Goal: Task Accomplishment & Management: Use online tool/utility

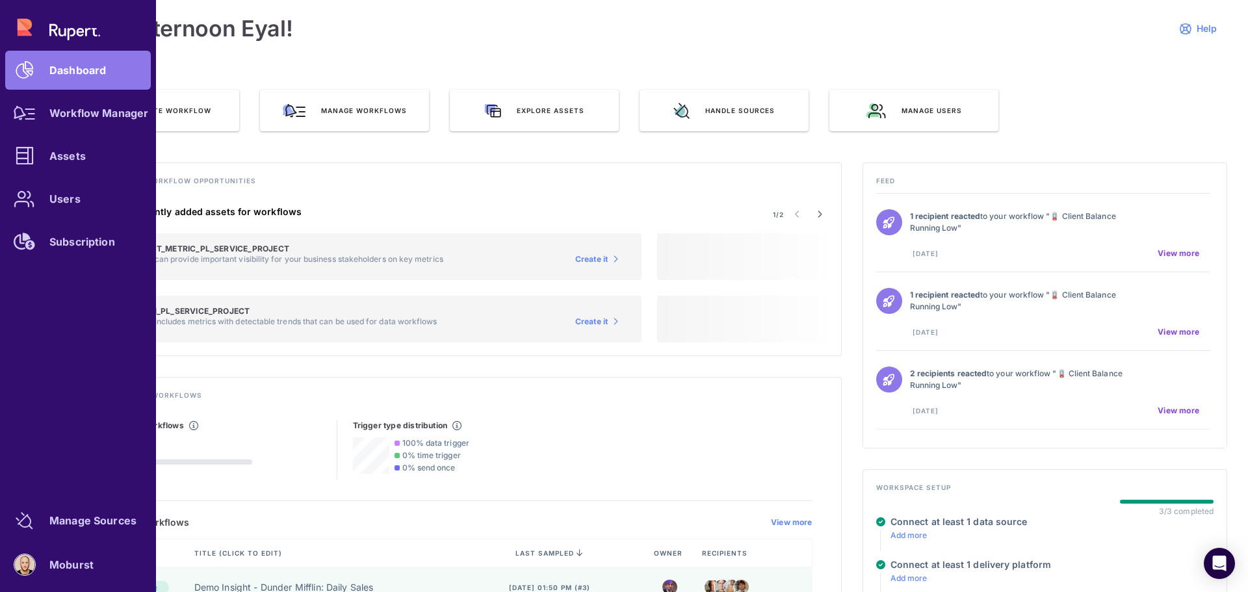
drag, startPoint x: 79, startPoint y: 531, endPoint x: 139, endPoint y: 523, distance: 61.0
click at [79, 531] on link "Manage Sources" at bounding box center [78, 520] width 146 height 39
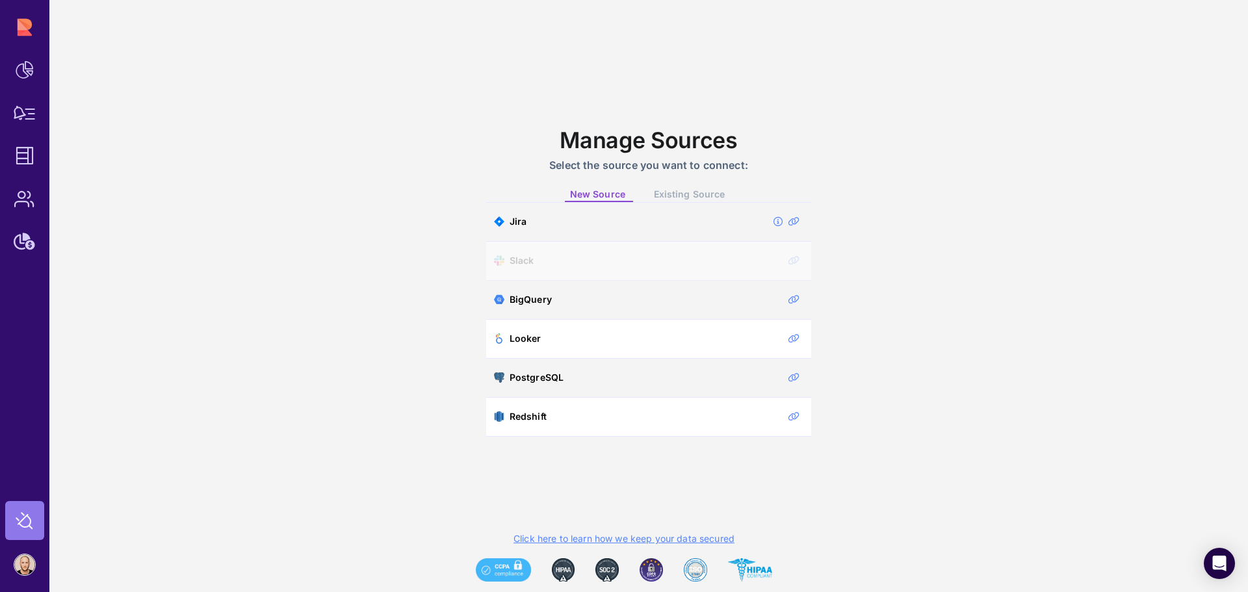
click at [712, 194] on span "Existing Source" at bounding box center [689, 194] width 71 height 11
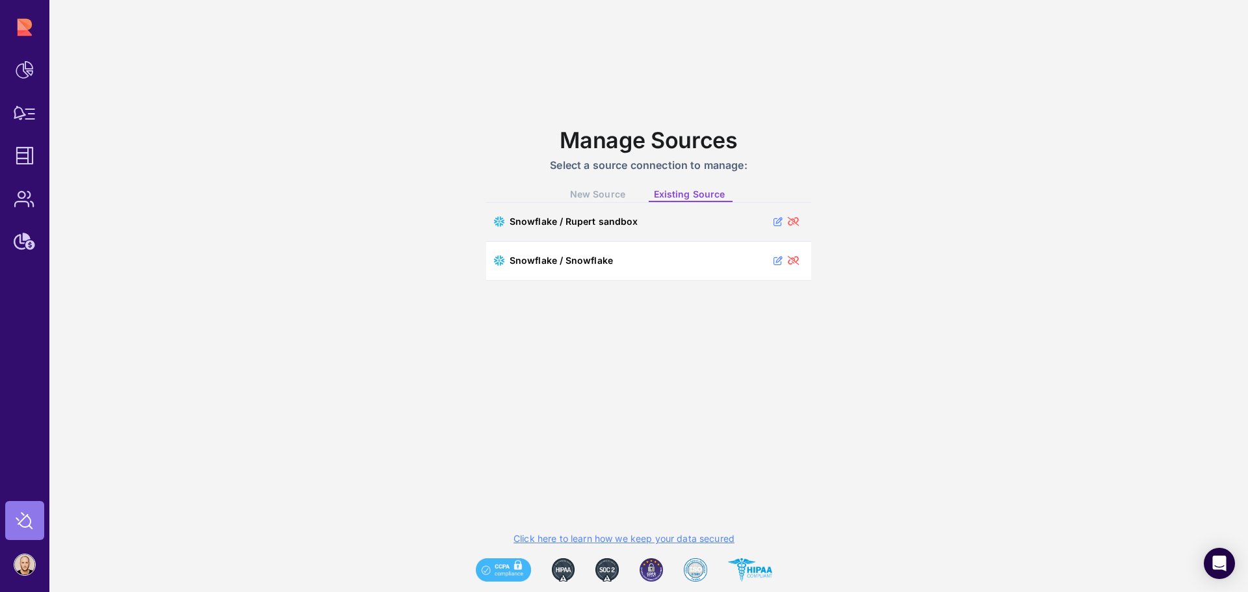
click at [597, 191] on span "New Source" at bounding box center [597, 194] width 55 height 11
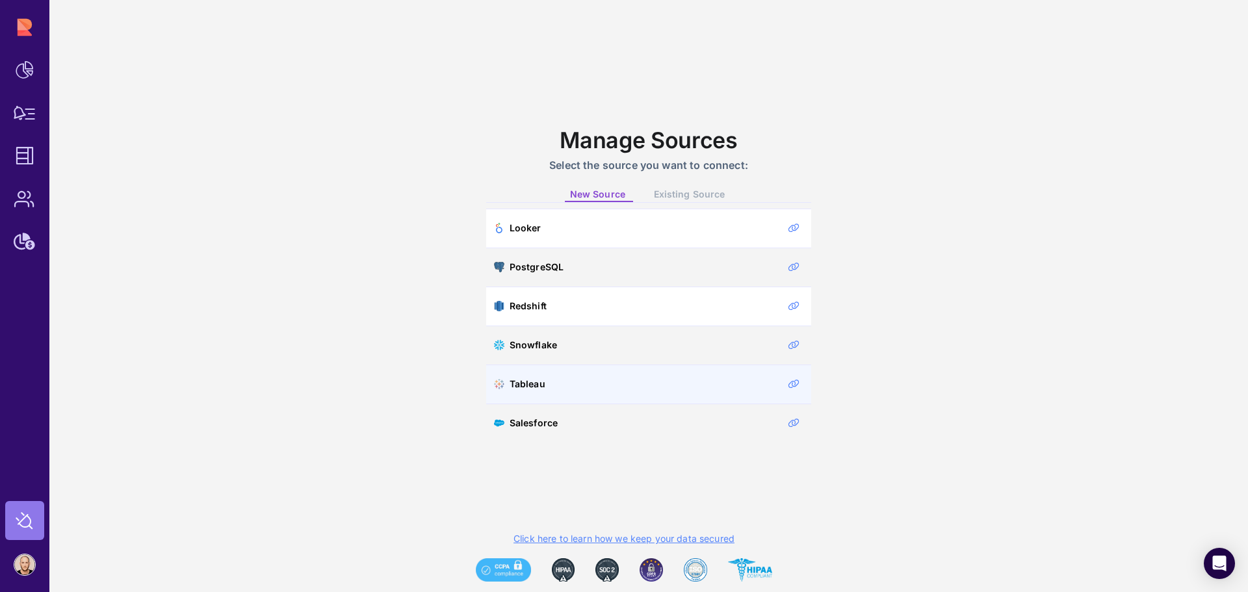
scroll to position [110, 0]
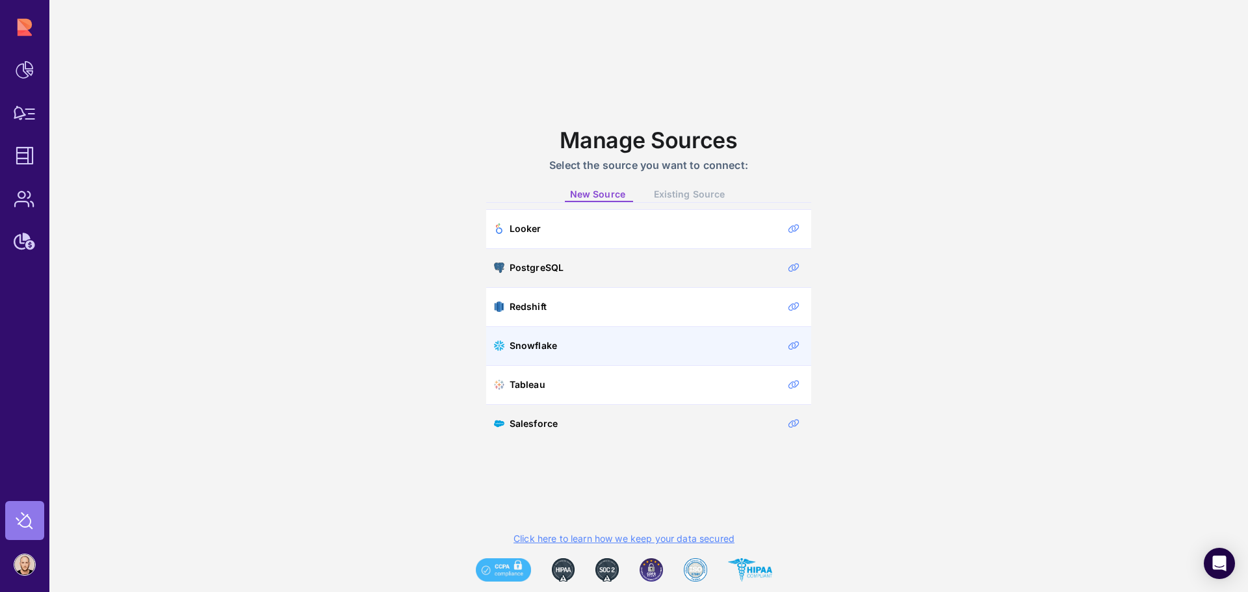
click at [540, 345] on span "Snowflake" at bounding box center [533, 346] width 47 height 12
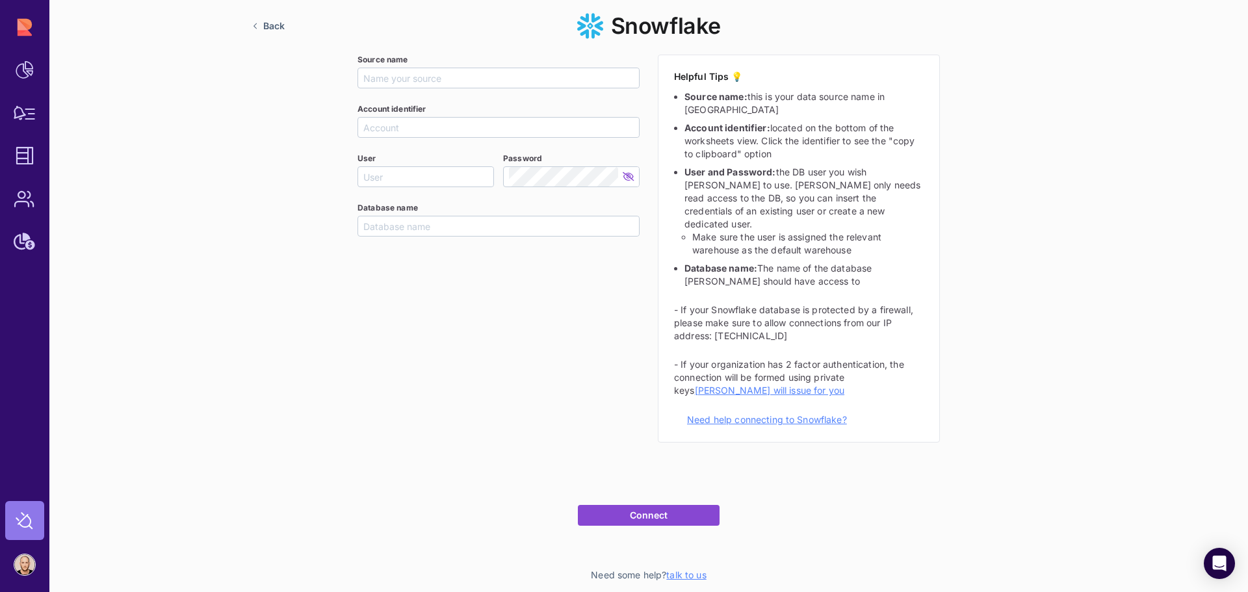
click at [756, 414] on link "Need help connecting to Snowflake?" at bounding box center [767, 419] width 160 height 11
click at [844, 385] on span "[PERSON_NAME] will issue for you" at bounding box center [770, 390] width 150 height 11
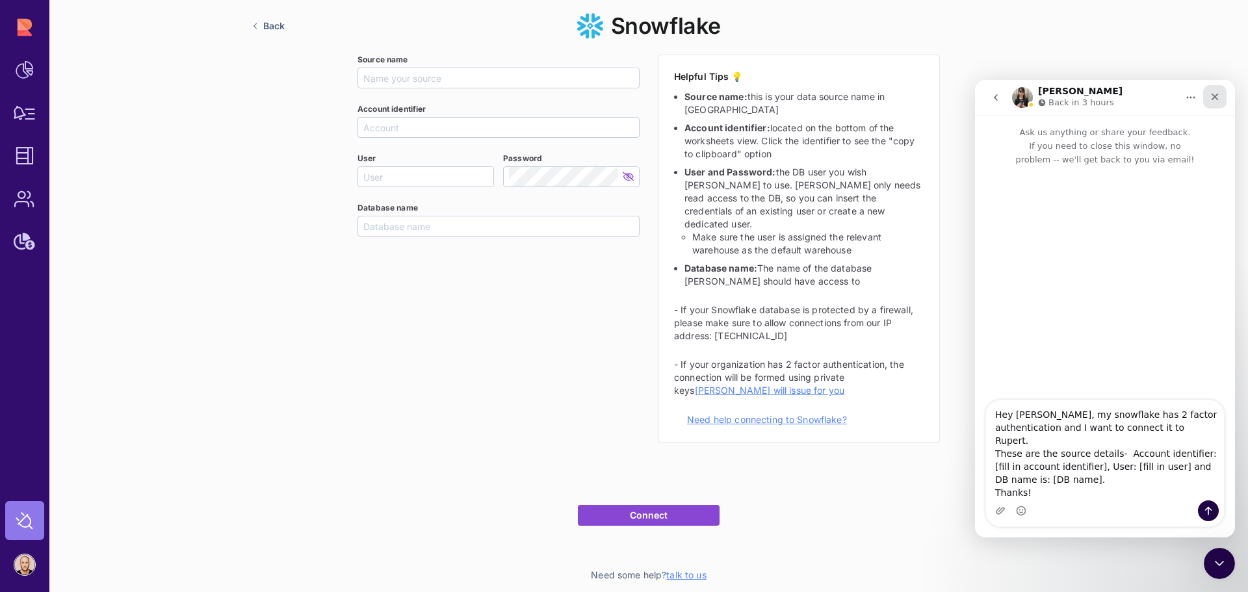
click at [1209, 92] on div "Close" at bounding box center [1214, 96] width 23 height 23
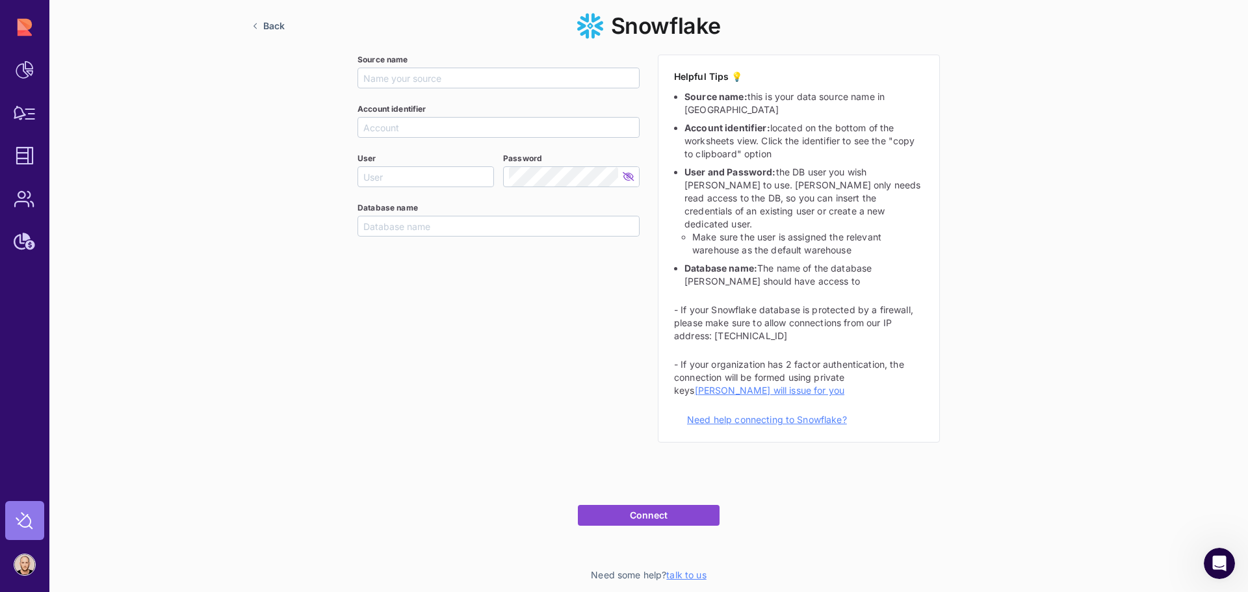
click at [1006, 227] on div "Back Snowflake Source name Account identifier User Password Database name Helpf…" at bounding box center [648, 296] width 1199 height 592
click at [568, 441] on div "Back Snowflake Source name Account identifier User Password Database name Helpf…" at bounding box center [648, 296] width 1199 height 592
click at [270, 22] on span "Back" at bounding box center [273, 26] width 21 height 12
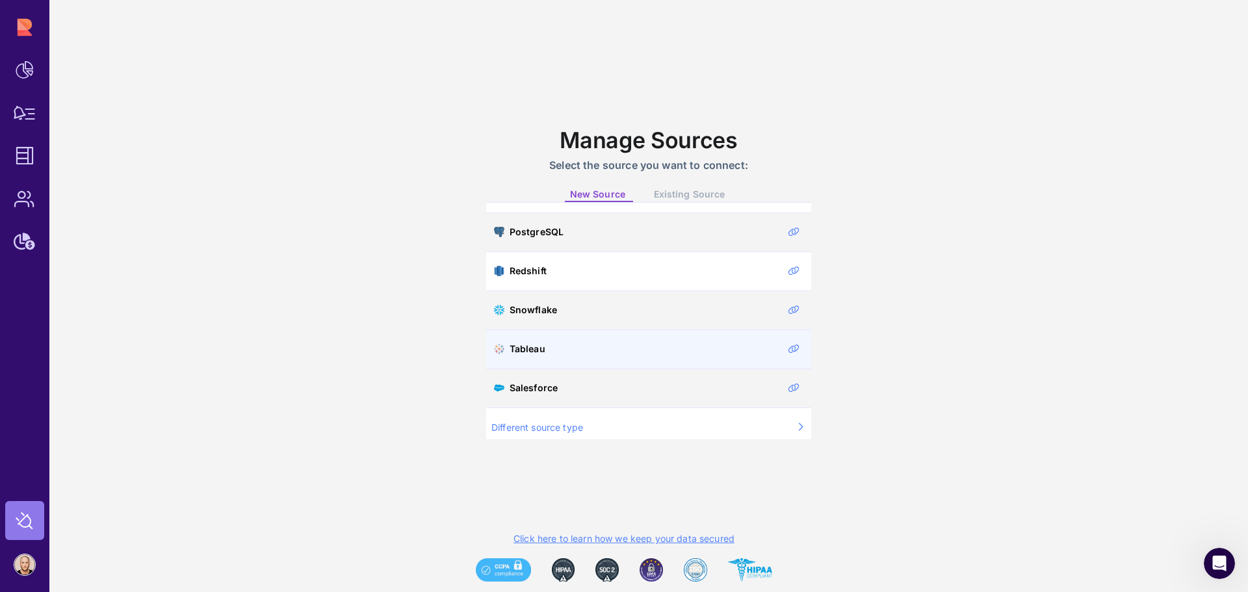
scroll to position [153, 0]
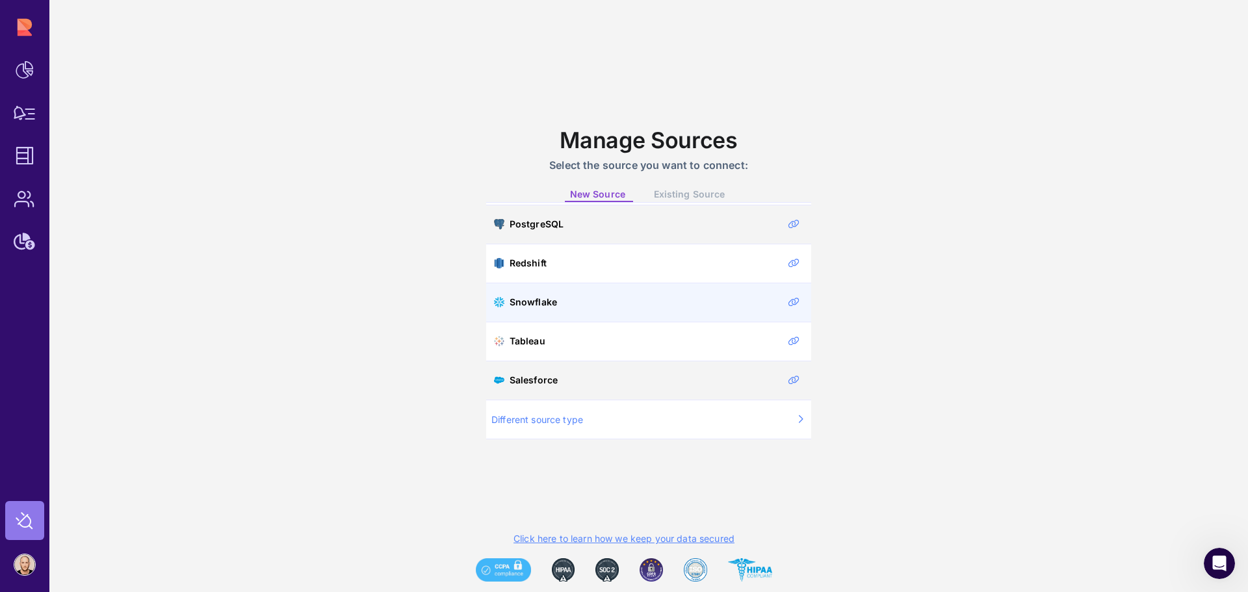
click at [543, 306] on span "Snowflake" at bounding box center [533, 302] width 47 height 12
